Goal: Navigation & Orientation: Find specific page/section

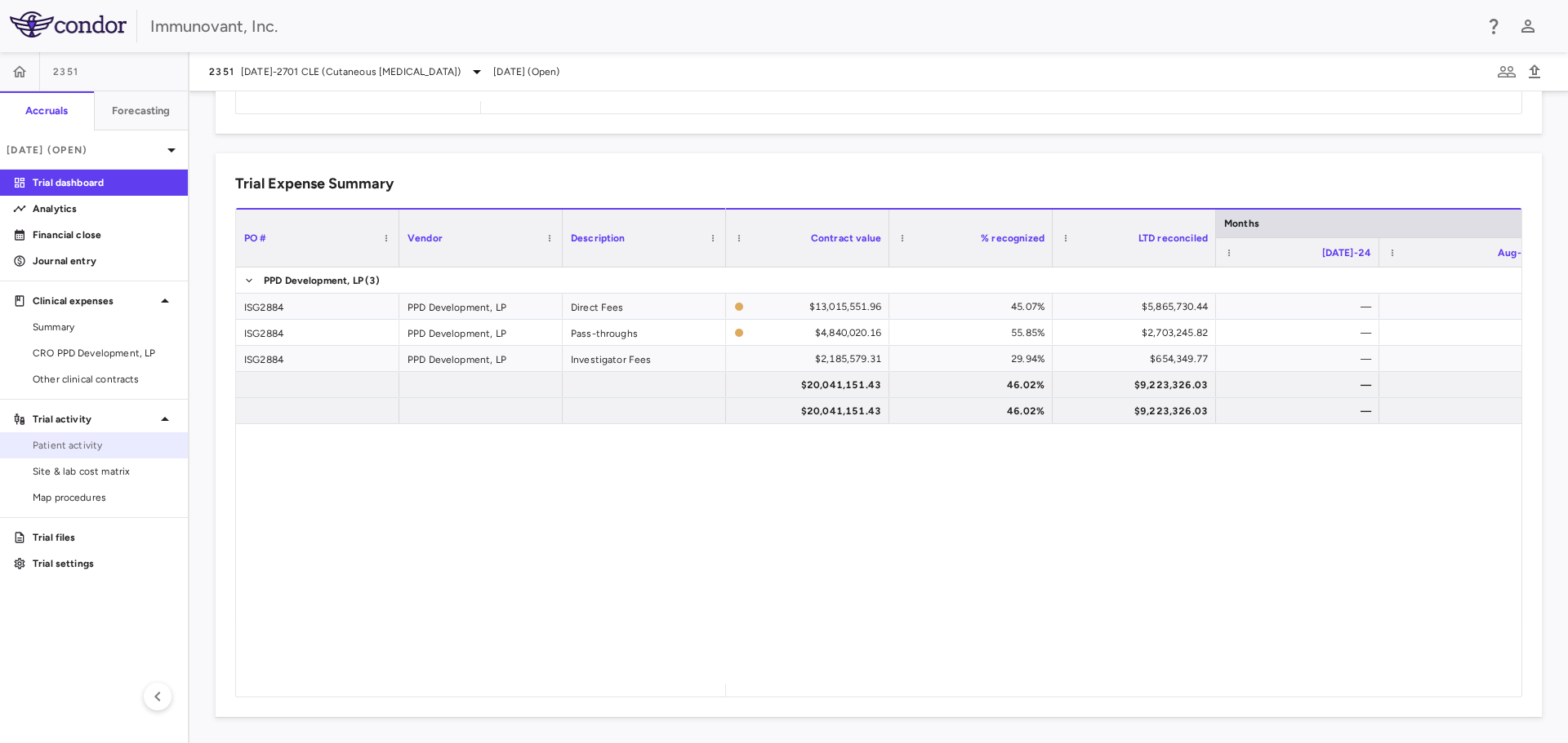
click at [105, 442] on span "Patient activity" at bounding box center [104, 446] width 142 height 15
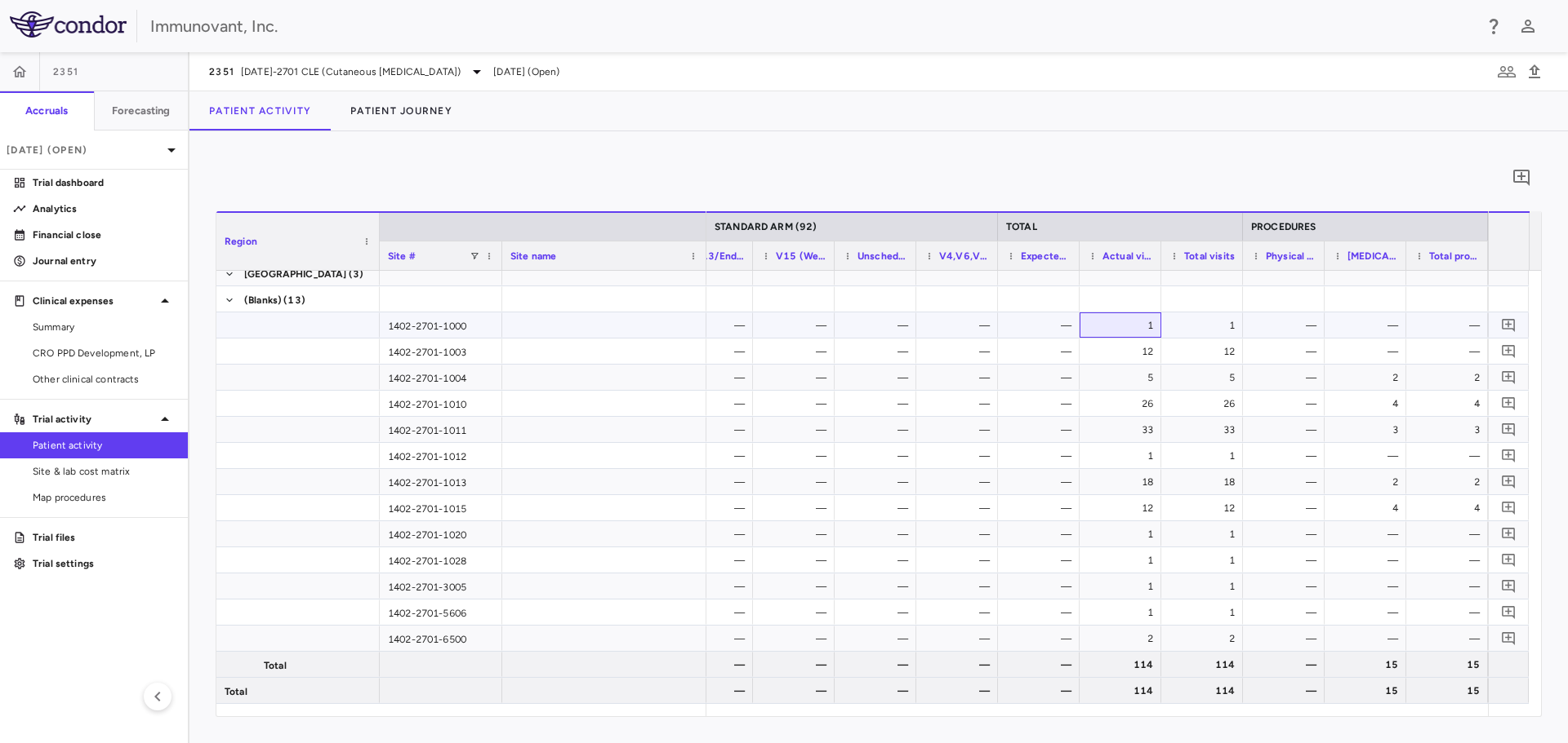
click at [1125, 329] on div "1" at bounding box center [1123, 325] width 59 height 26
click at [466, 325] on div "1402-2701-1000" at bounding box center [441, 325] width 122 height 25
click at [465, 325] on div "1402-2701-1000" at bounding box center [441, 325] width 122 height 25
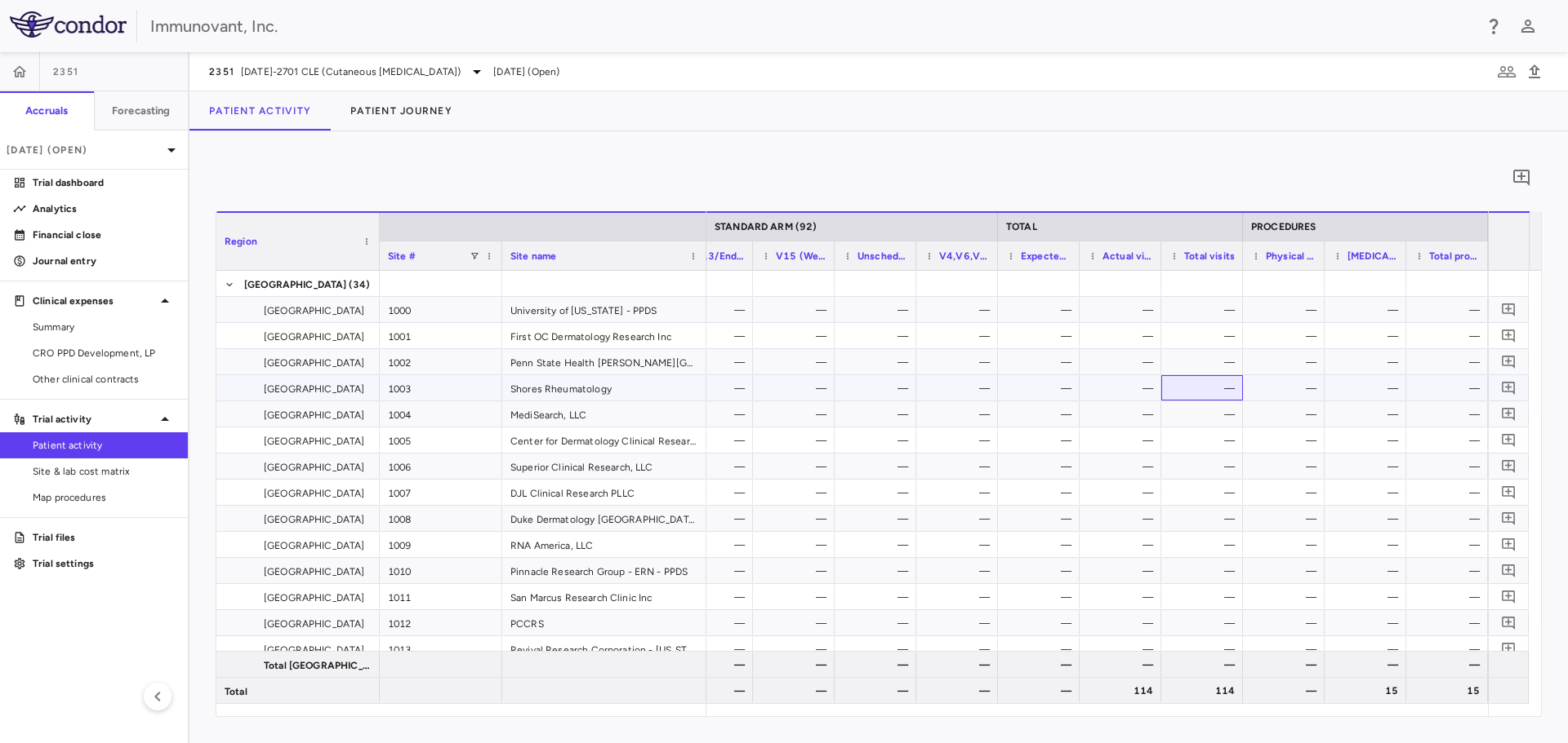
drag, startPoint x: 1176, startPoint y: 392, endPoint x: 1319, endPoint y: 394, distance: 143.0
click at [1319, 394] on div "— — — — — — — — — — — —" at bounding box center [344, 388] width 2286 height 26
click at [1124, 388] on div "—" at bounding box center [1123, 388] width 59 height 26
click at [1213, 387] on div "—" at bounding box center [1205, 388] width 59 height 26
click at [1118, 397] on div "—" at bounding box center [1123, 388] width 59 height 26
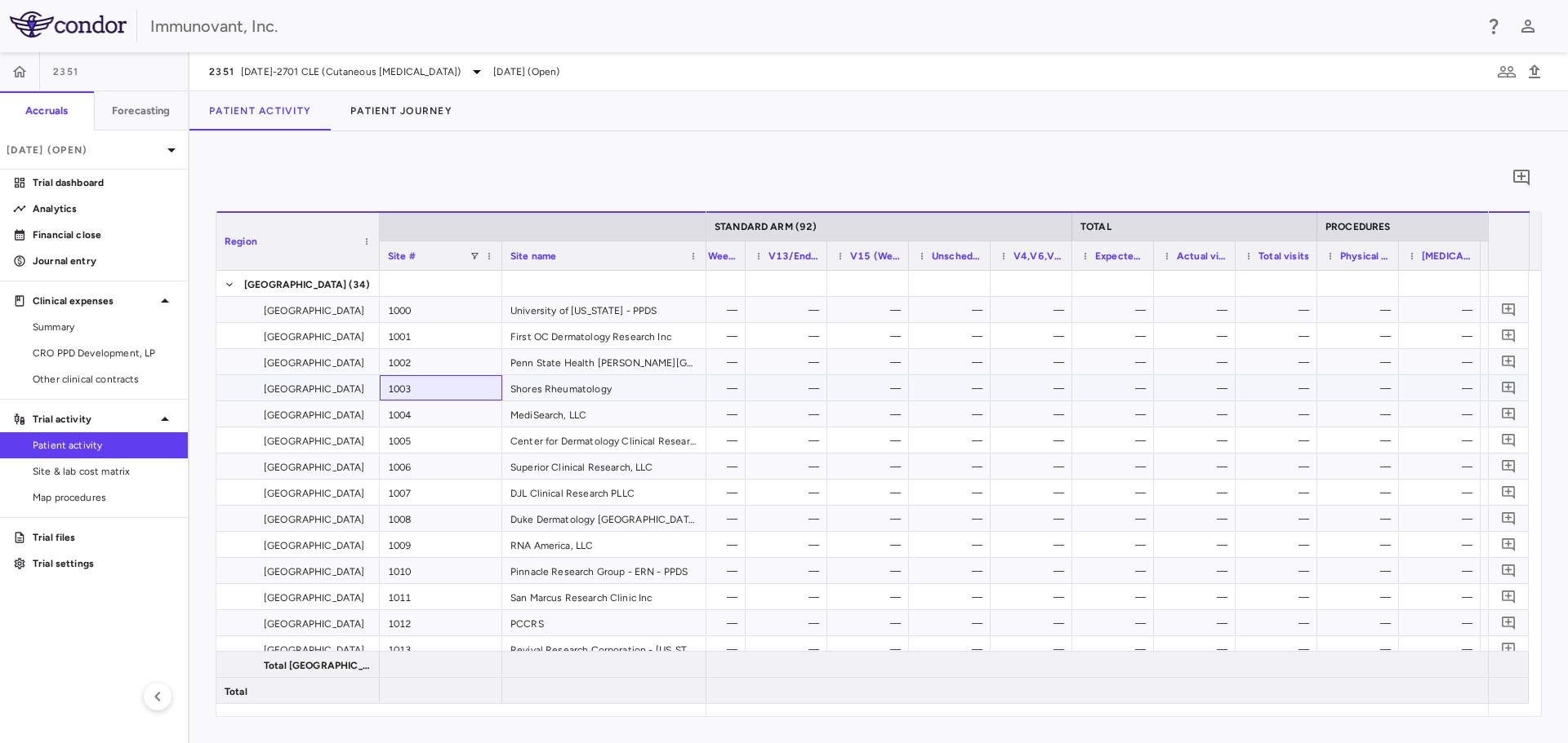
drag, startPoint x: 419, startPoint y: 390, endPoint x: 377, endPoint y: 390, distance: 42.0
click at [377, 390] on div "United States 1003 Shores Rheumatology" at bounding box center [460, 388] width 490 height 26
click at [1197, 248] on div "Actual visits" at bounding box center [1199, 256] width 50 height 20
click at [1195, 255] on span "Actual visits" at bounding box center [1206, 256] width 36 height 12
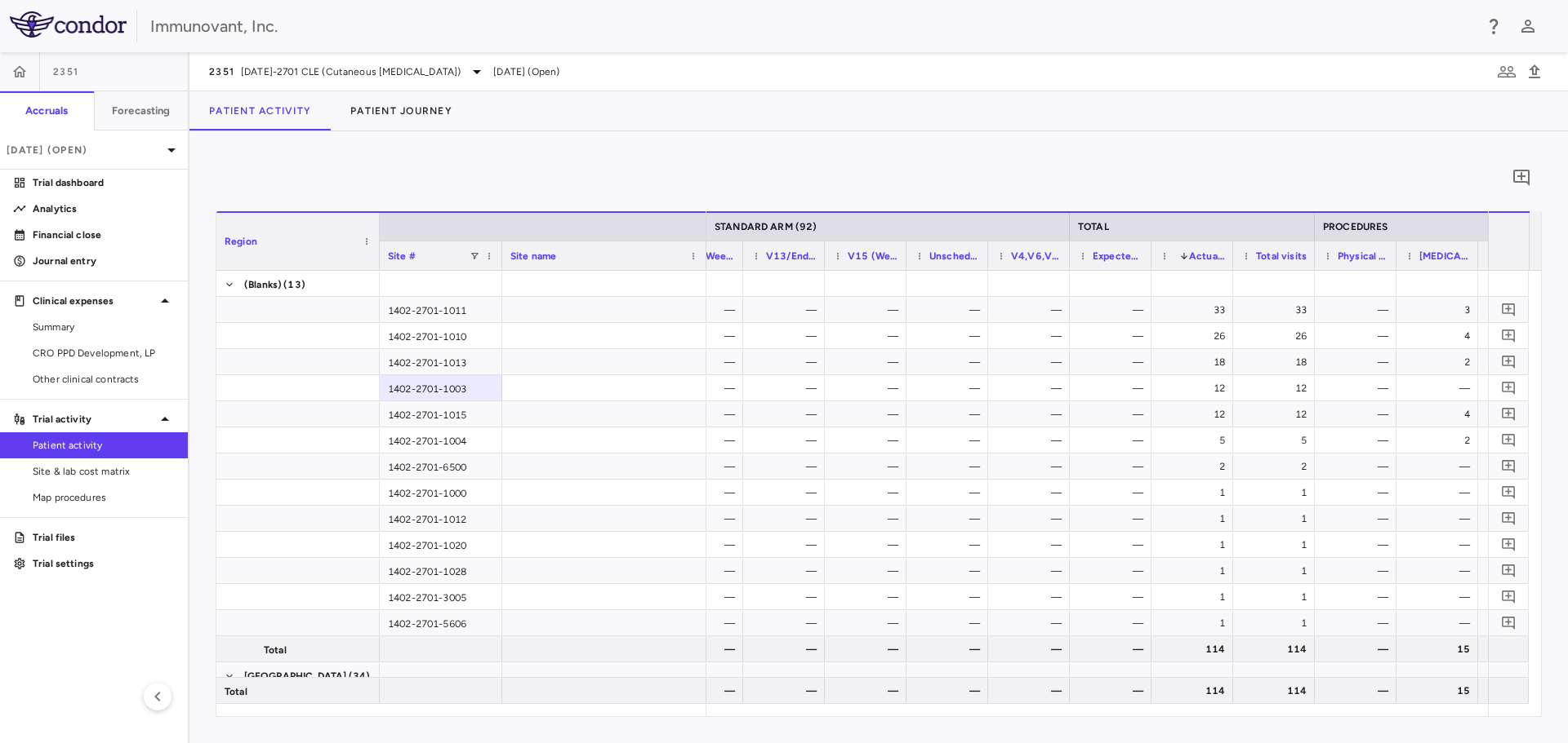
drag, startPoint x: 1194, startPoint y: 256, endPoint x: 1250, endPoint y: 315, distance: 81.3
click at [1194, 255] on span "Actual visits" at bounding box center [1206, 256] width 36 height 12
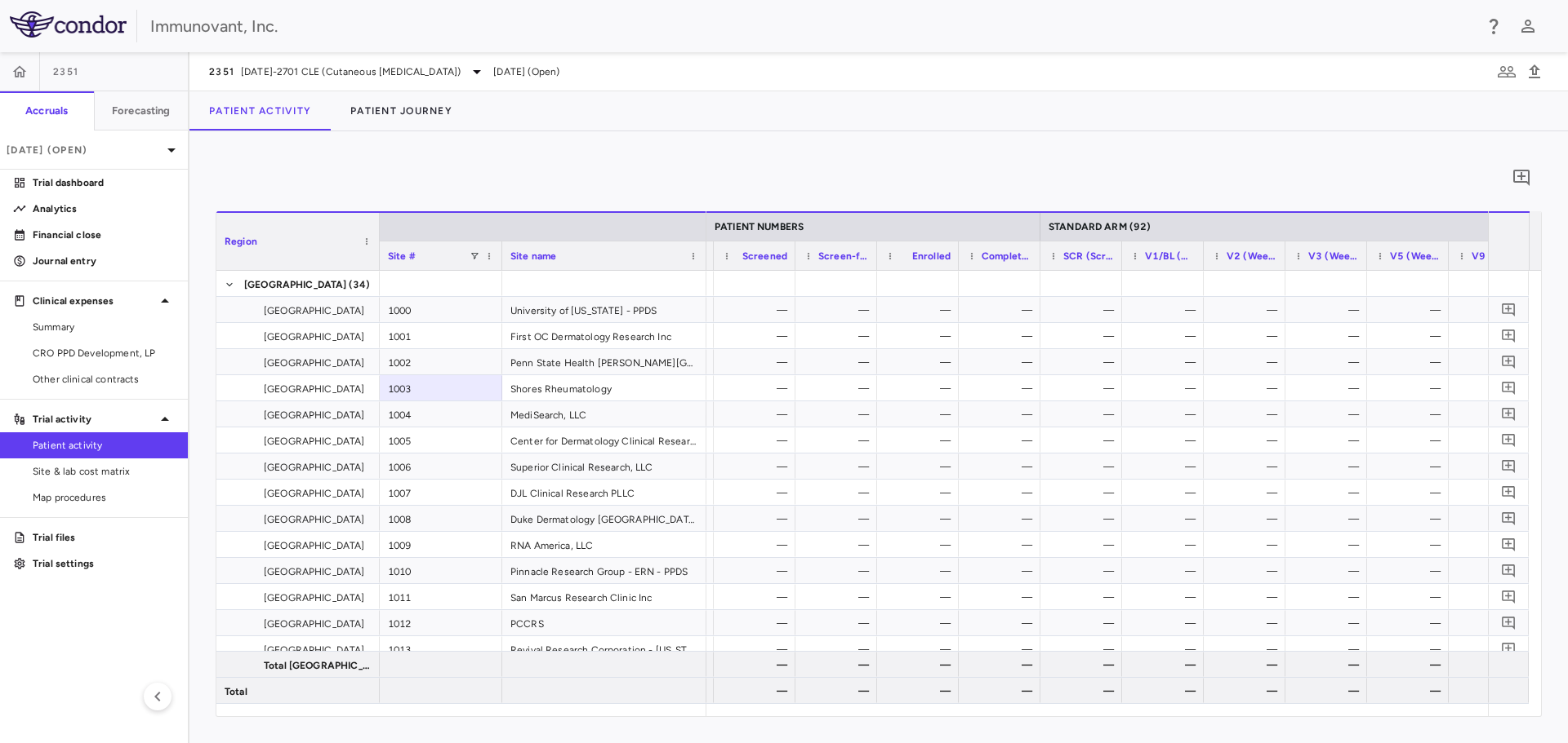
scroll to position [0, 606]
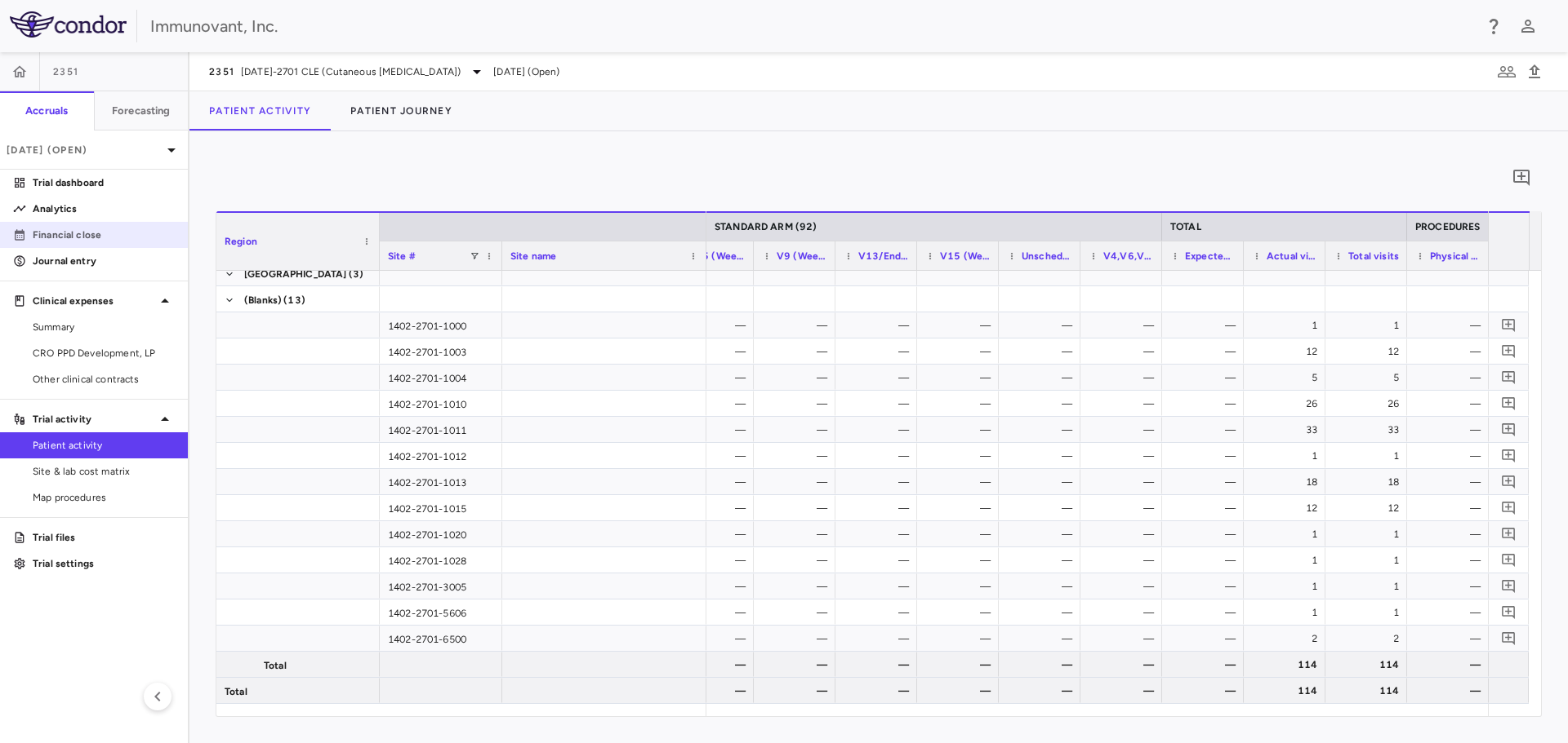
click at [61, 233] on p "Financial close" at bounding box center [104, 235] width 142 height 15
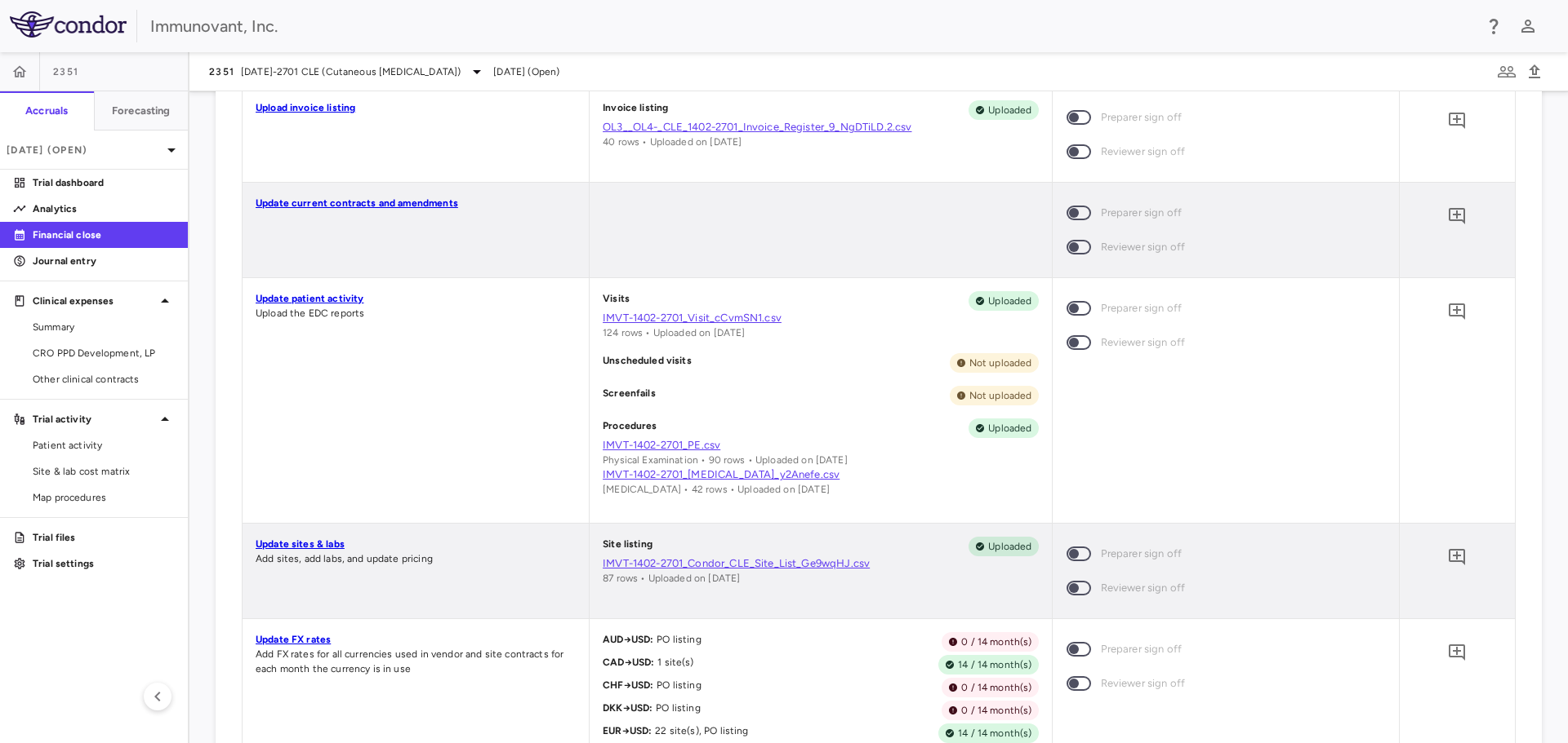
drag, startPoint x: 772, startPoint y: 335, endPoint x: 707, endPoint y: 336, distance: 65.0
click at [707, 336] on div "Visits Uploaded IMVT-1402-2701_Visit_cCvmSN1.csv 124 rows • Uploaded on [DATE]" at bounding box center [820, 315] width 435 height 49
click at [773, 336] on div "Visits Uploaded IMVT-1402-2701_Visit_cCvmSN1.csv 124 rows • Uploaded on [DATE]" at bounding box center [820, 315] width 435 height 49
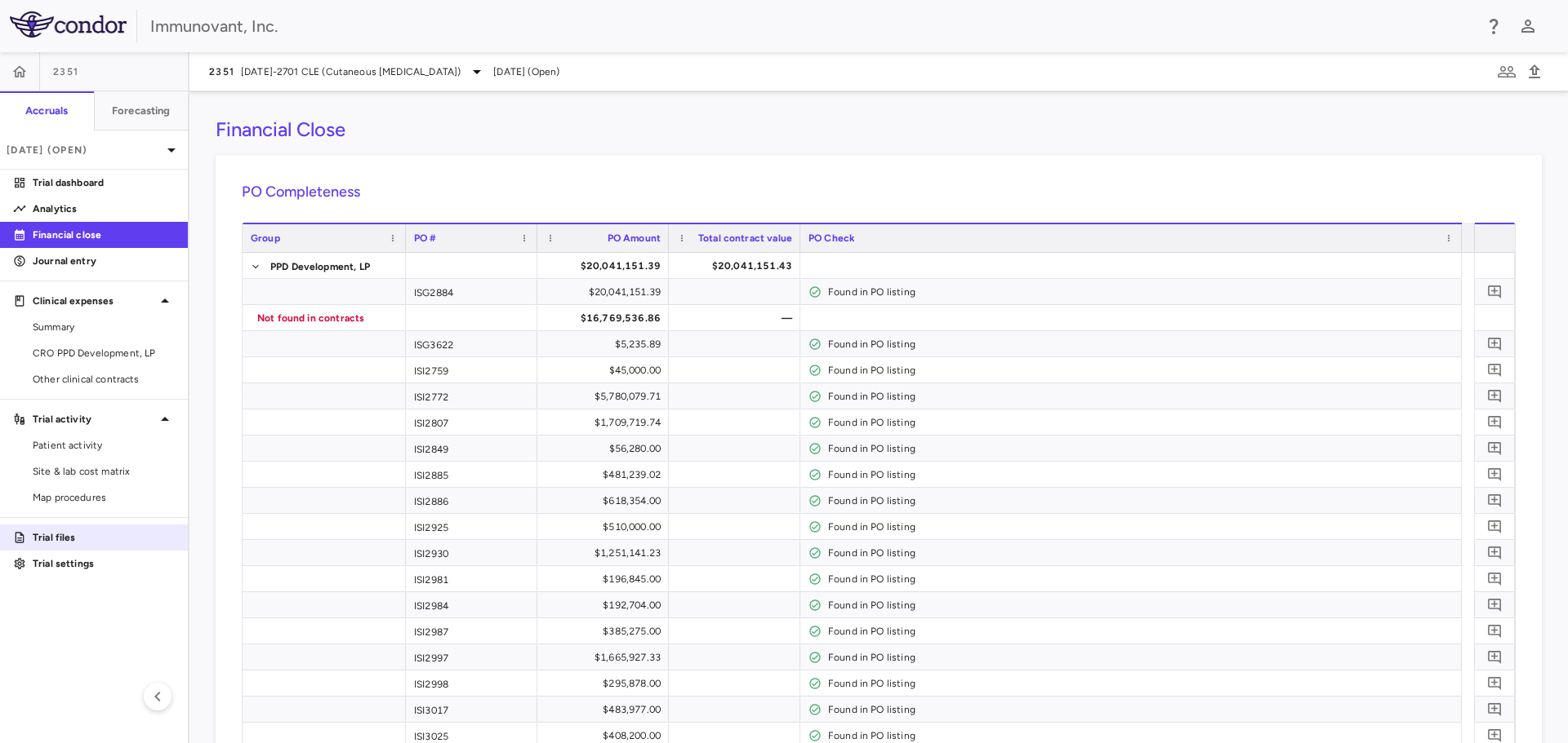
click at [70, 533] on p "Trial files" at bounding box center [104, 538] width 142 height 15
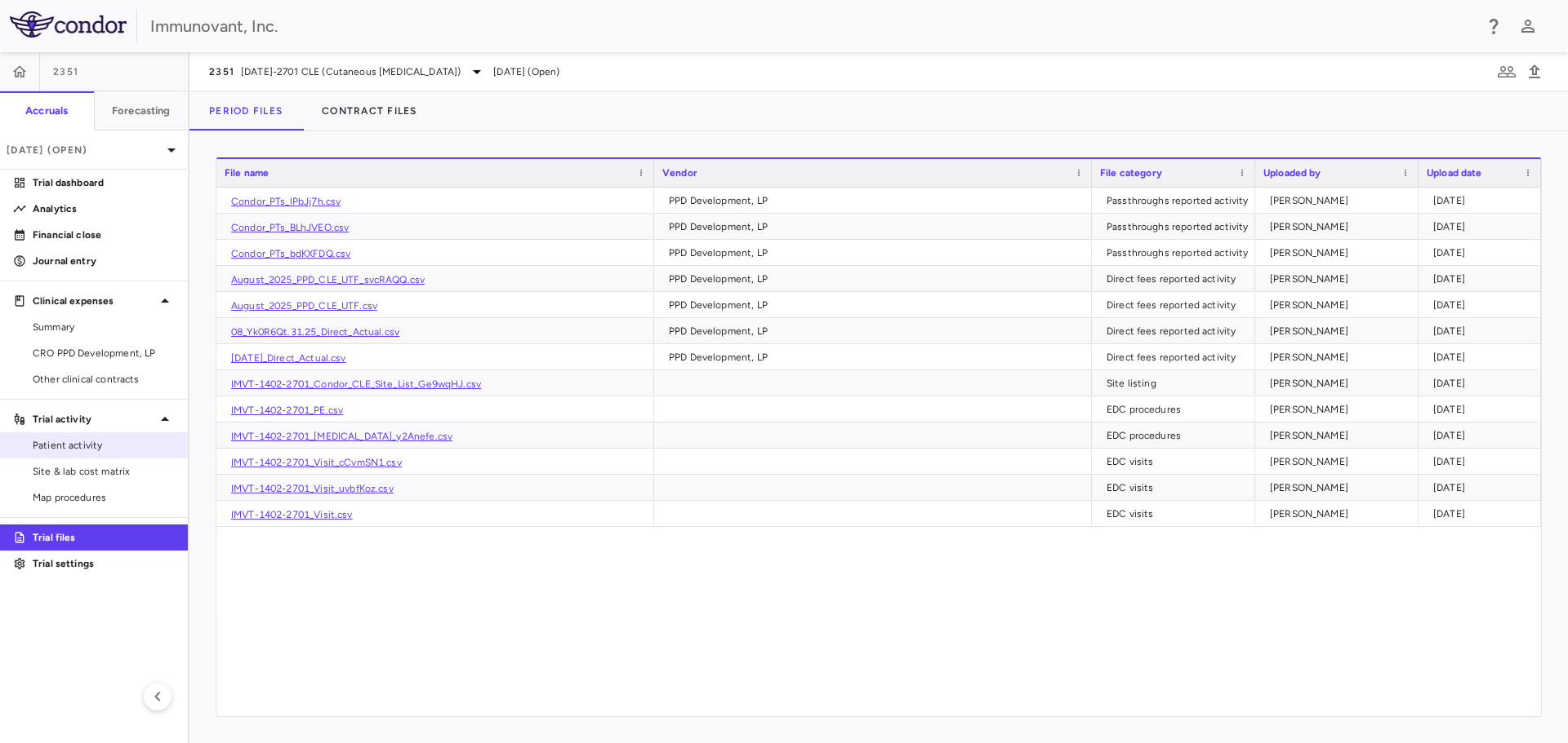
click at [90, 442] on span "Patient activity" at bounding box center [104, 446] width 142 height 15
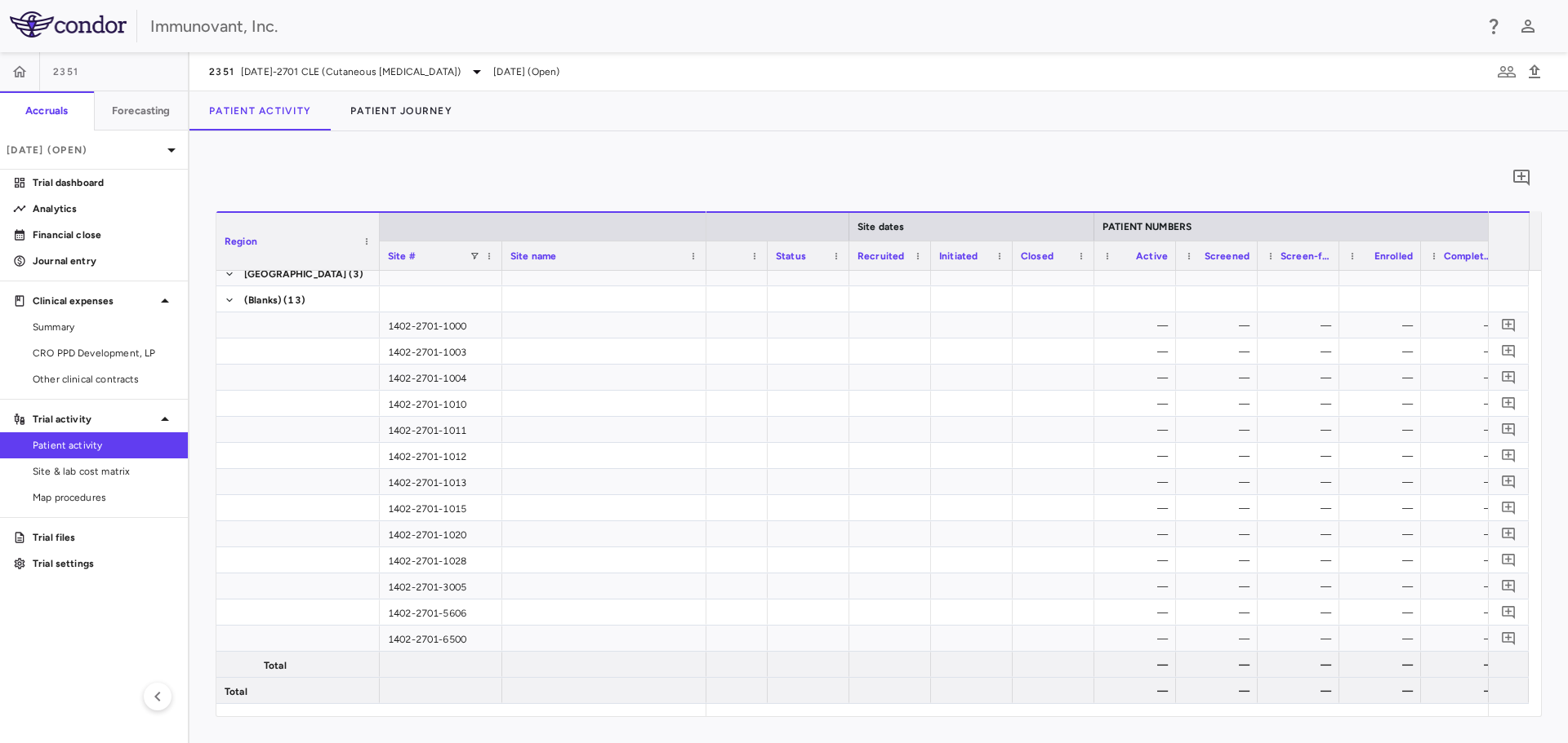
scroll to position [0, 187]
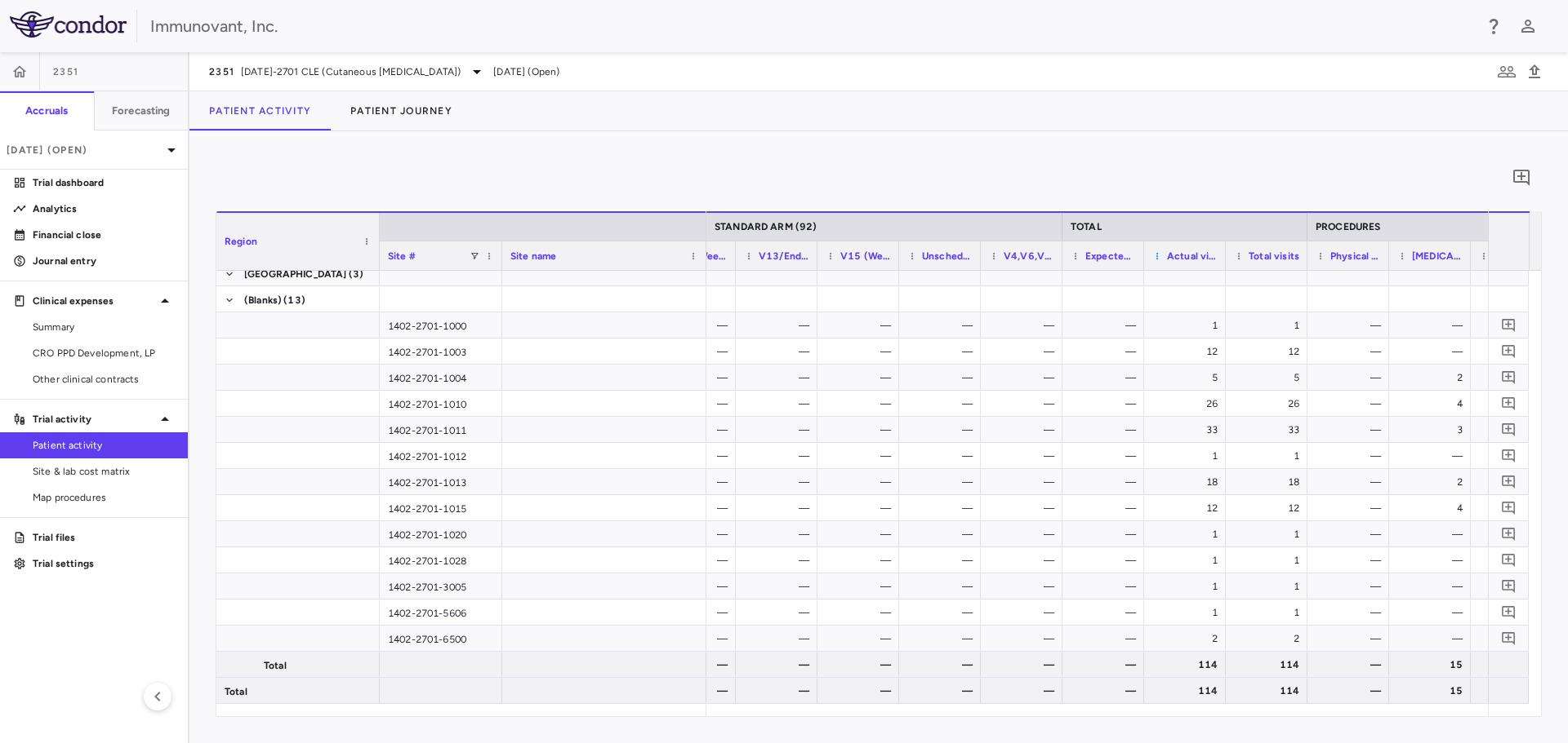
click at [1156, 258] on span at bounding box center [1157, 256] width 10 height 10
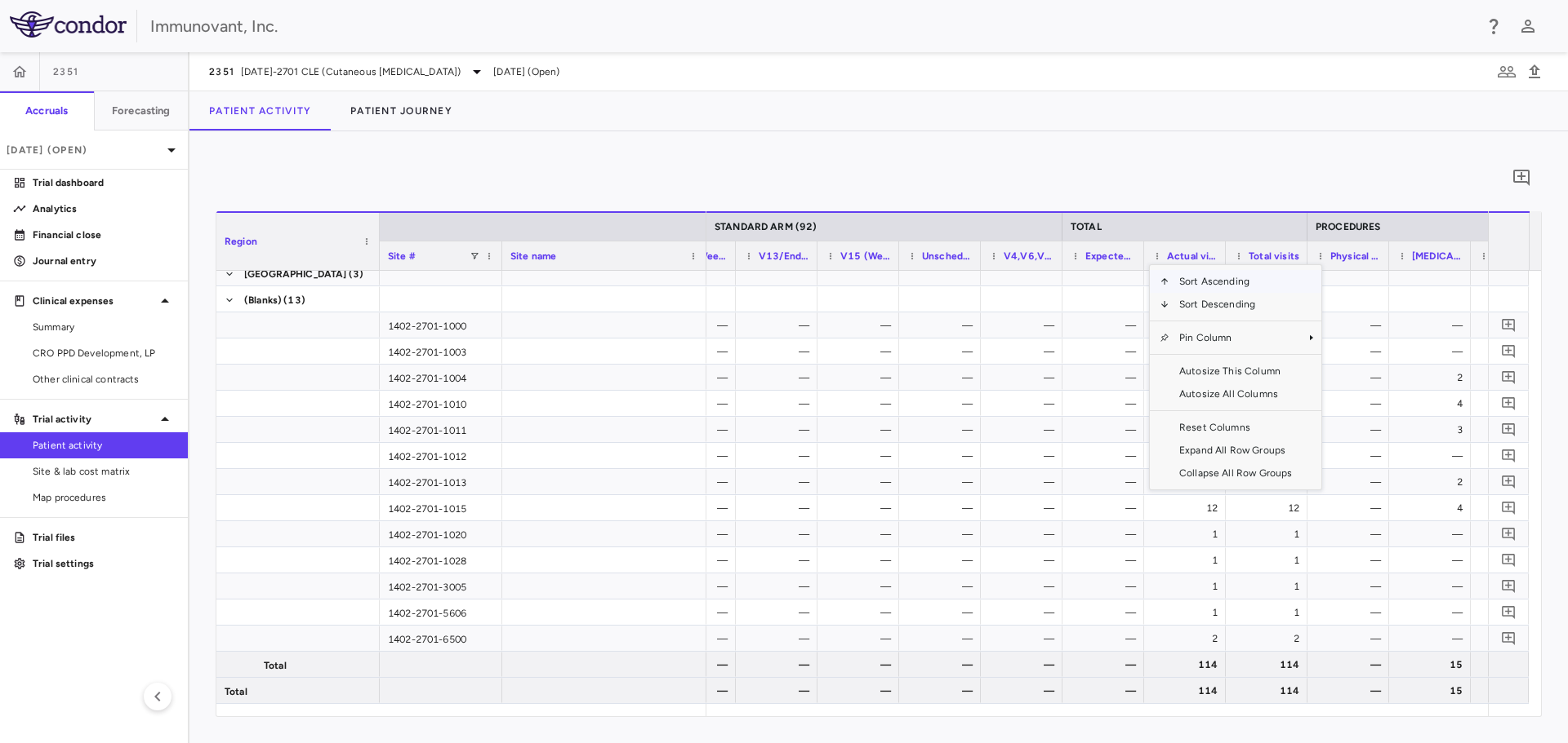
click at [1171, 184] on div "0" at bounding box center [878, 177] width 1326 height 41
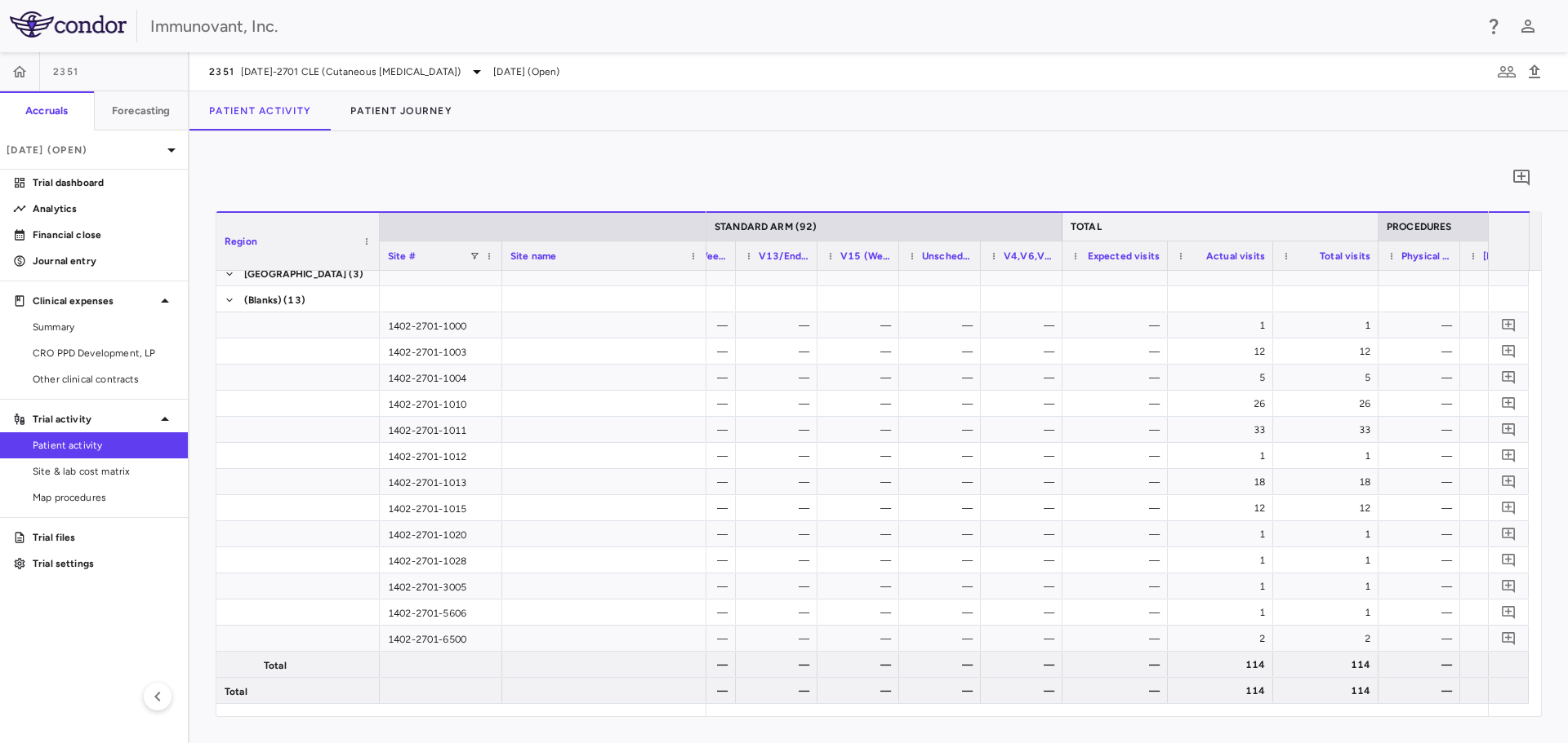
drag, startPoint x: 1308, startPoint y: 231, endPoint x: 1380, endPoint y: 235, distance: 72.1
click at [1380, 235] on div at bounding box center [1377, 227] width 7 height 28
click at [1225, 327] on div "1" at bounding box center [1223, 325] width 83 height 26
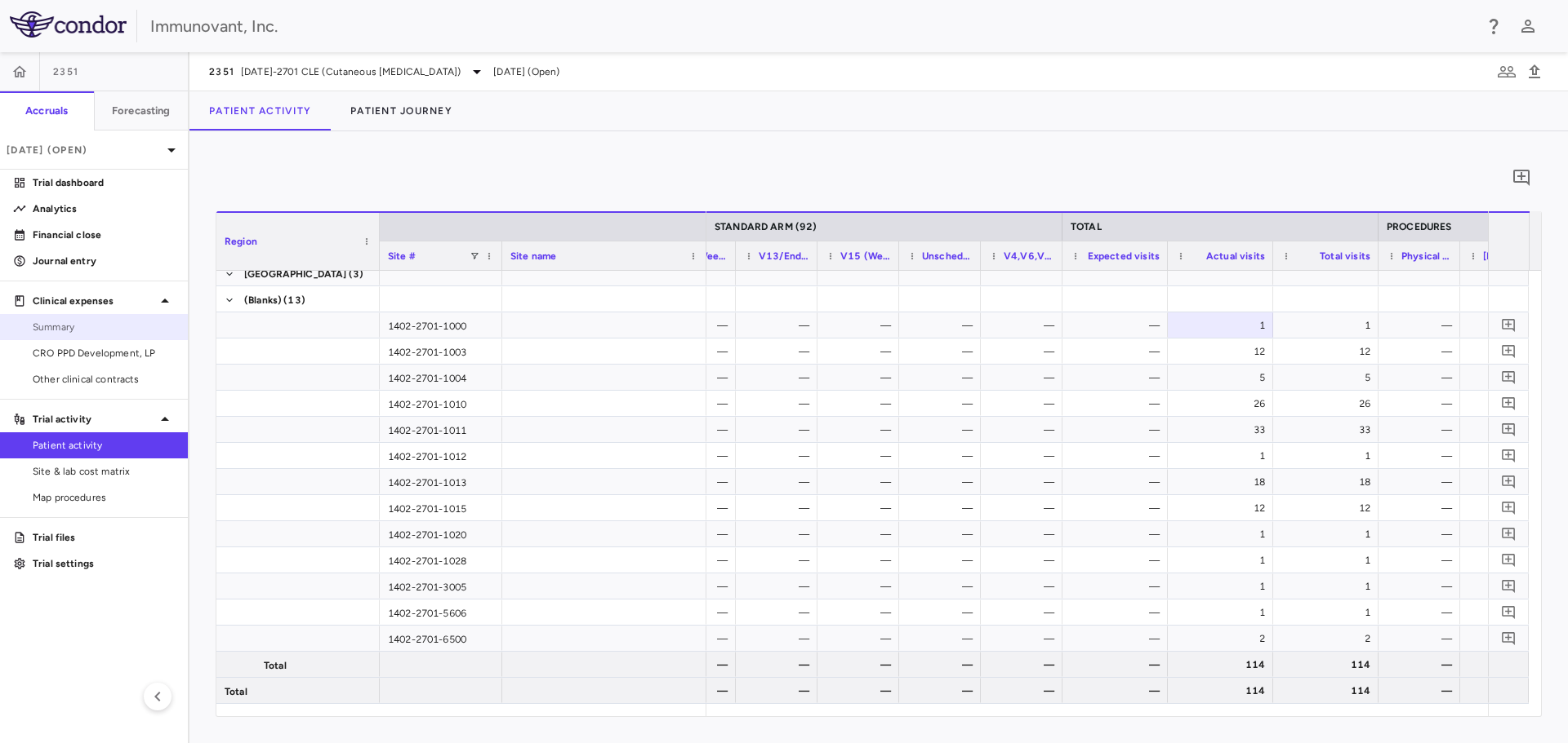
click at [80, 322] on span "Summary" at bounding box center [104, 327] width 142 height 15
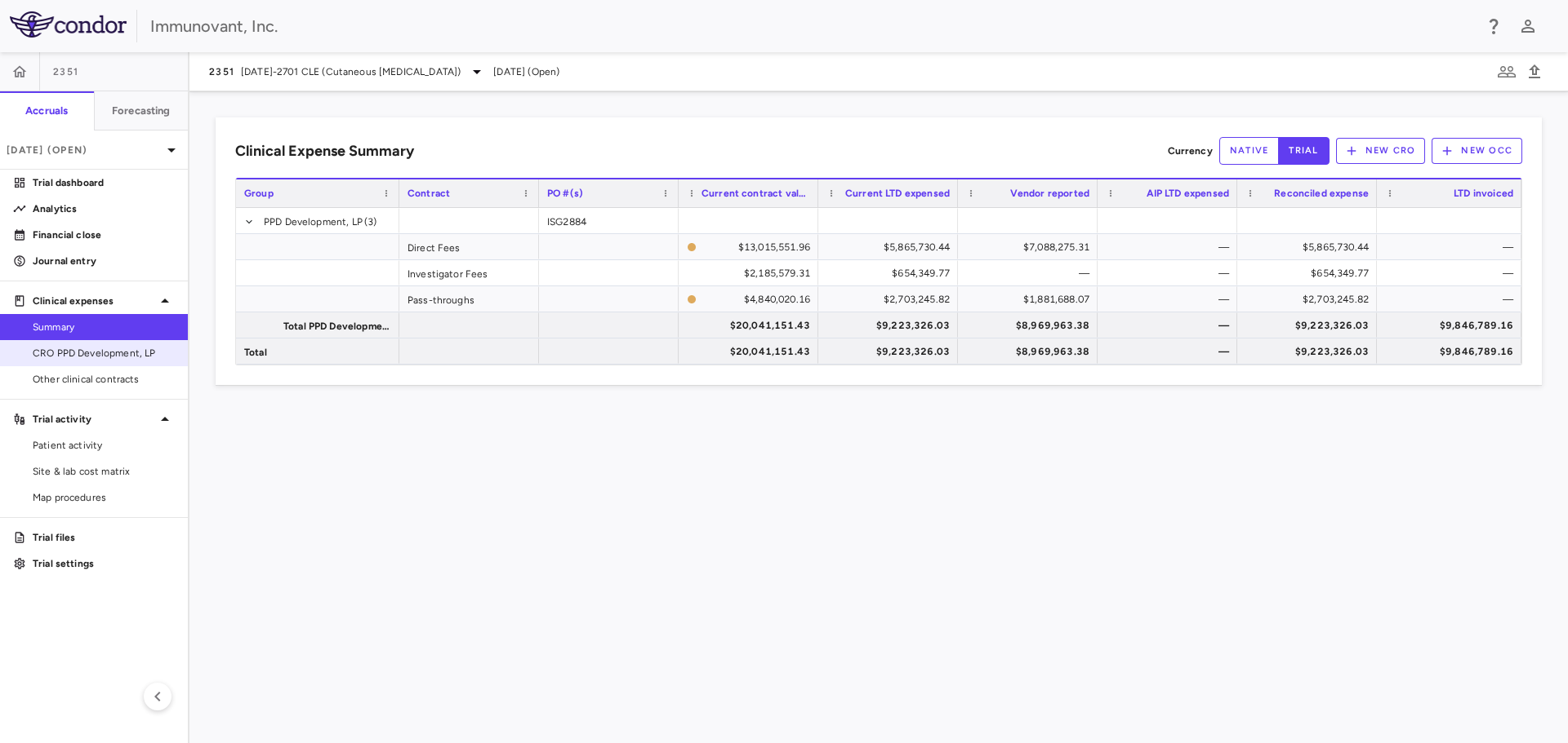
click at [89, 358] on span "CRO PPD Development, LP" at bounding box center [104, 354] width 142 height 15
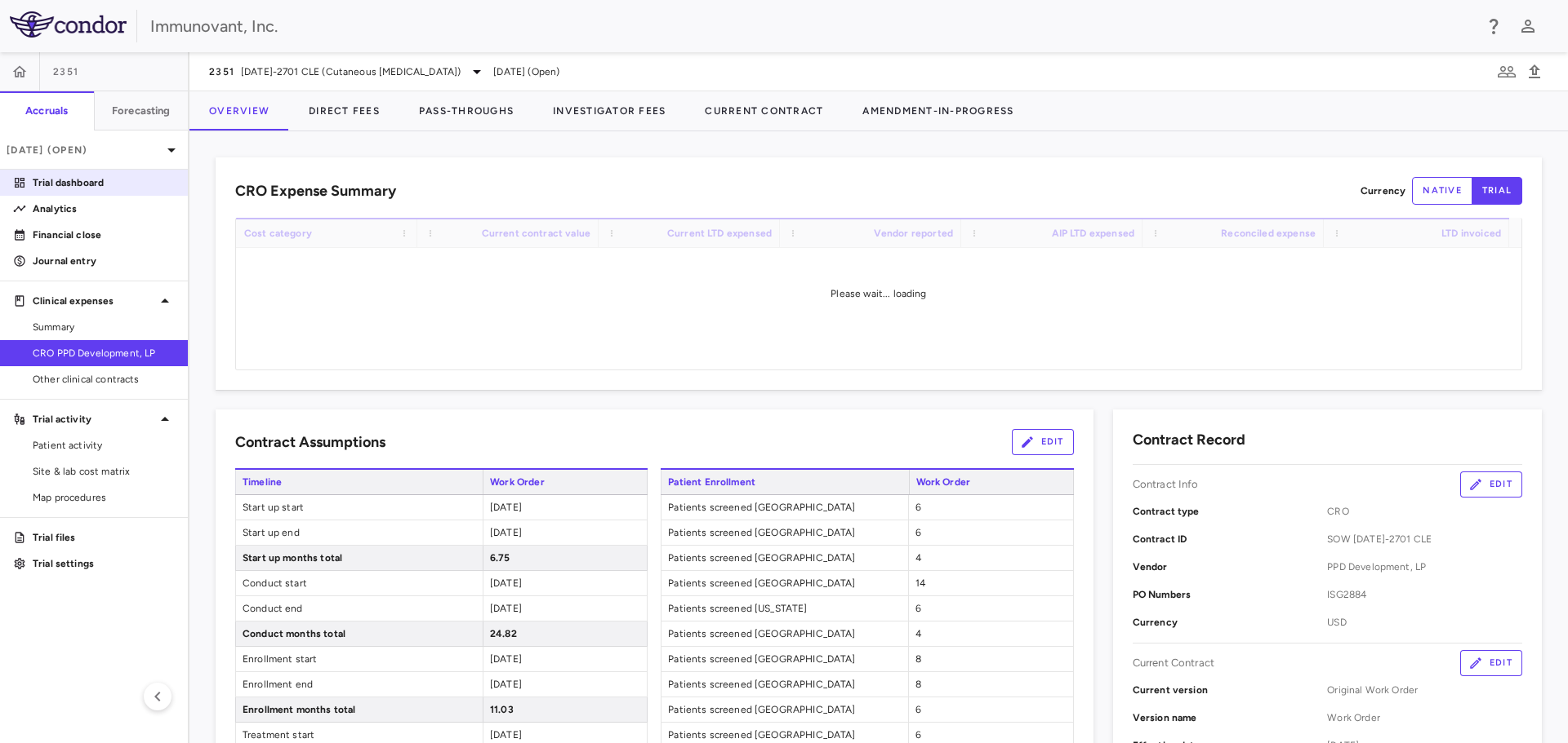
click at [61, 180] on p "Trial dashboard" at bounding box center [104, 183] width 142 height 15
